Goal: Task Accomplishment & Management: Manage account settings

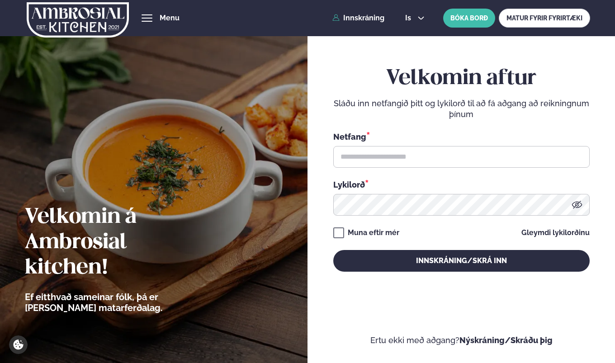
click at [437, 171] on div "Netfang * Lykilorð *" at bounding box center [462, 173] width 257 height 85
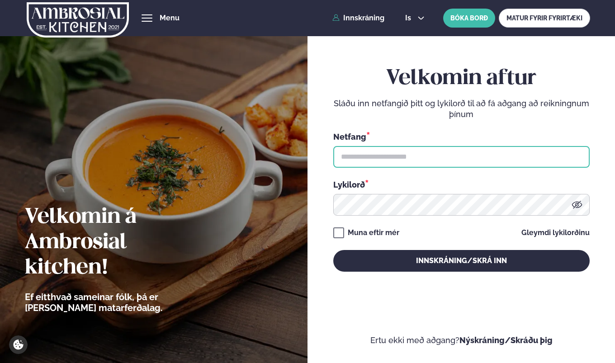
click at [431, 158] on input "text" at bounding box center [462, 157] width 257 height 22
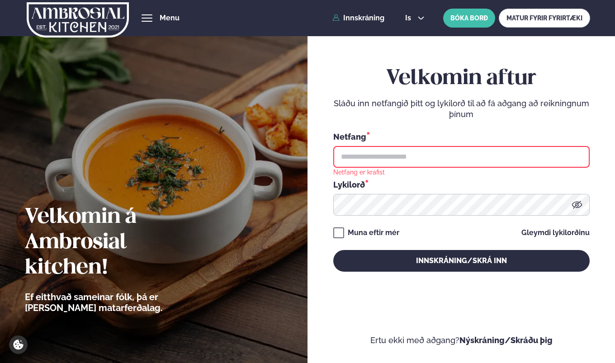
type input "**********"
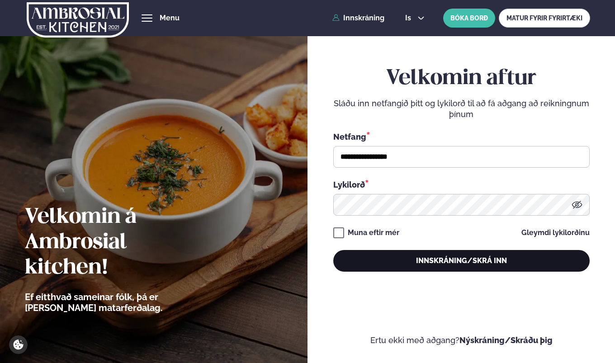
click at [448, 257] on button "Innskráning/Skrá inn" at bounding box center [462, 261] width 257 height 22
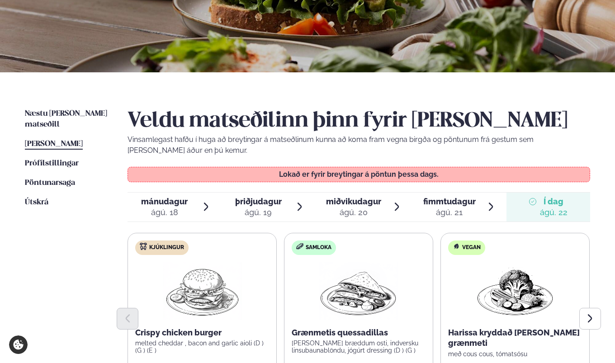
scroll to position [178, 0]
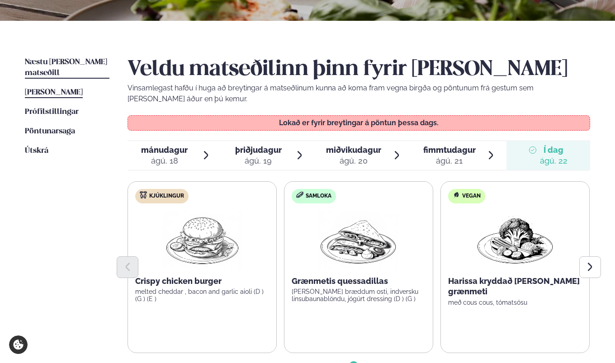
click at [63, 65] on span "Næstu [PERSON_NAME] matseðill" at bounding box center [66, 67] width 82 height 19
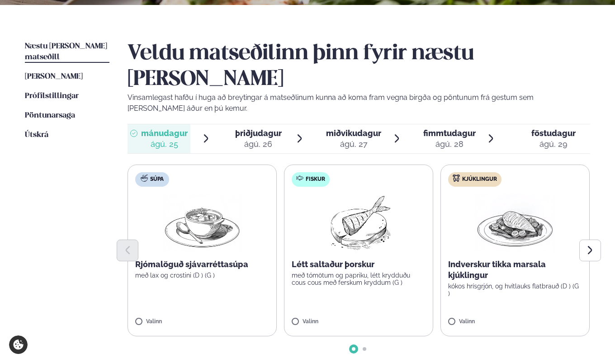
scroll to position [199, 0]
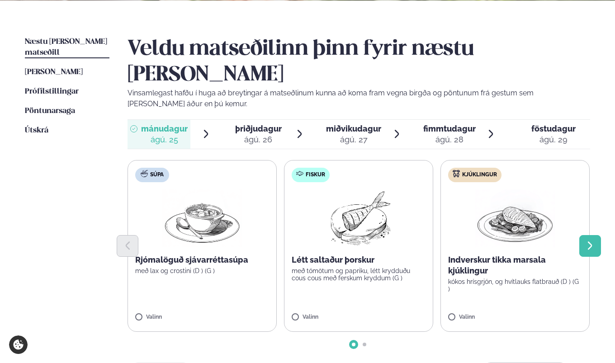
click at [584, 235] on button "Next slide" at bounding box center [591, 246] width 22 height 22
